Goal: Transaction & Acquisition: Book appointment/travel/reservation

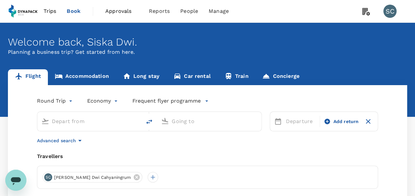
type input "roundtrip"
type input "Kuala Lumpur Intl ([GEOGRAPHIC_DATA])"
type input "Shanghai Pudong Intl (PVG)"
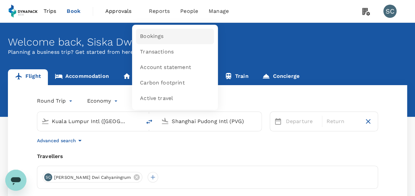
click at [163, 37] on link "Bookings" at bounding box center [175, 37] width 78 height 16
